Goal: Task Accomplishment & Management: Manage account settings

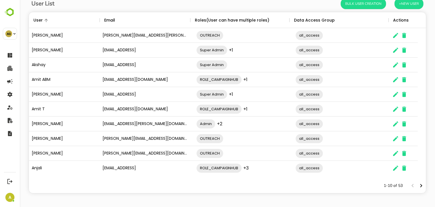
scroll to position [36, 0]
click at [417, 185] on icon "Next page" at bounding box center [420, 184] width 7 height 7
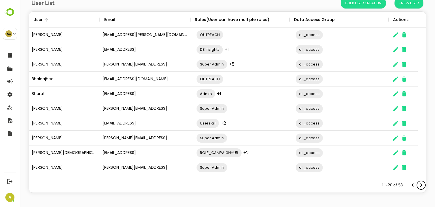
click at [417, 185] on icon "Next page" at bounding box center [420, 184] width 7 height 7
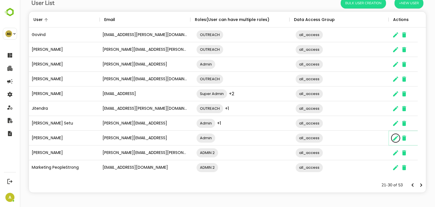
click at [394, 138] on icon "The User Data" at bounding box center [395, 137] width 5 height 5
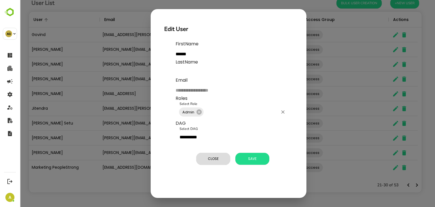
click at [221, 111] on input "Select Role" at bounding box center [240, 111] width 73 height 11
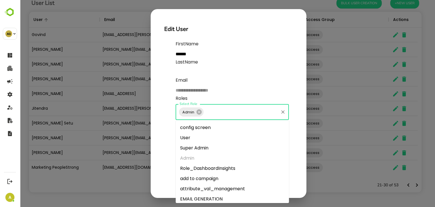
click at [208, 150] on li "Super Admin" at bounding box center [231, 148] width 113 height 10
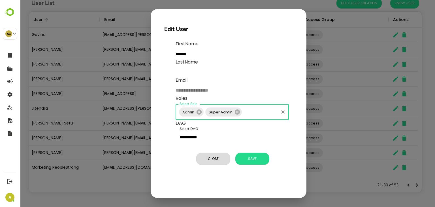
click at [257, 113] on input "Select Role" at bounding box center [260, 111] width 35 height 11
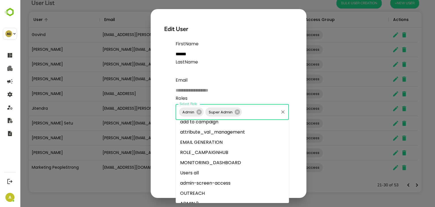
scroll to position [85, 0]
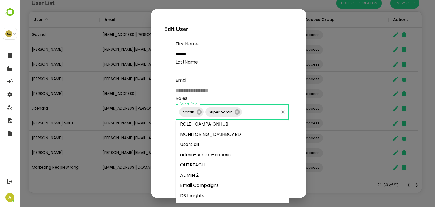
click at [215, 160] on li "OUTREACH" at bounding box center [231, 165] width 113 height 10
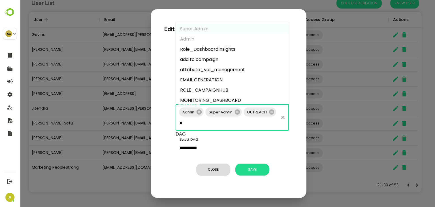
type input "**"
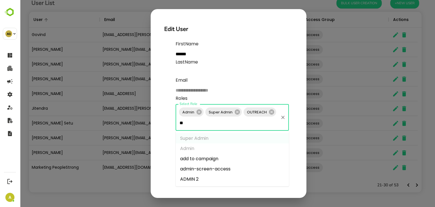
click at [217, 169] on li "admin-screen-access" at bounding box center [231, 169] width 113 height 10
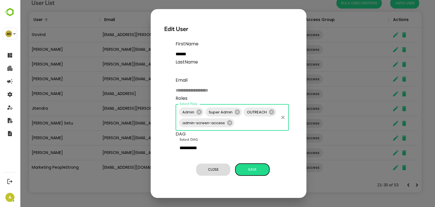
click at [255, 166] on span "Save" at bounding box center [252, 169] width 28 height 7
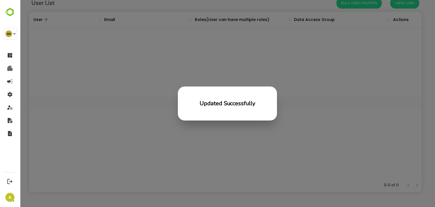
scroll to position [162, 388]
